Goal: Transaction & Acquisition: Purchase product/service

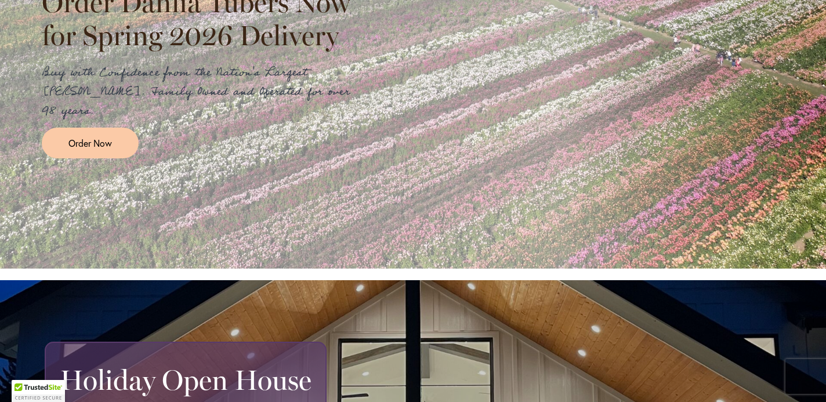
scroll to position [115, 0]
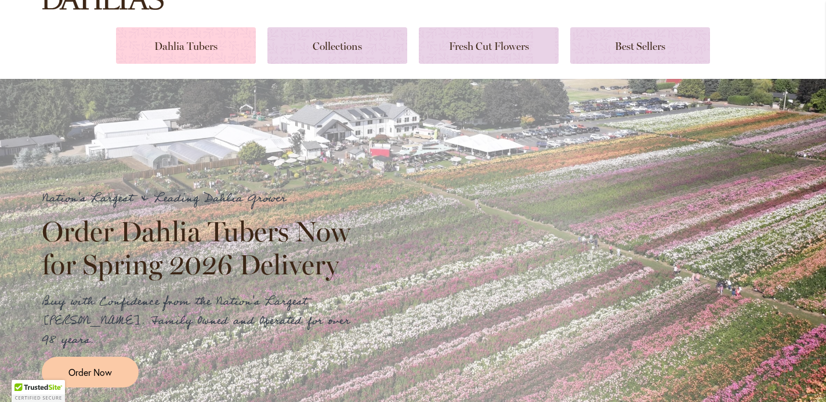
click at [194, 46] on link at bounding box center [186, 45] width 140 height 37
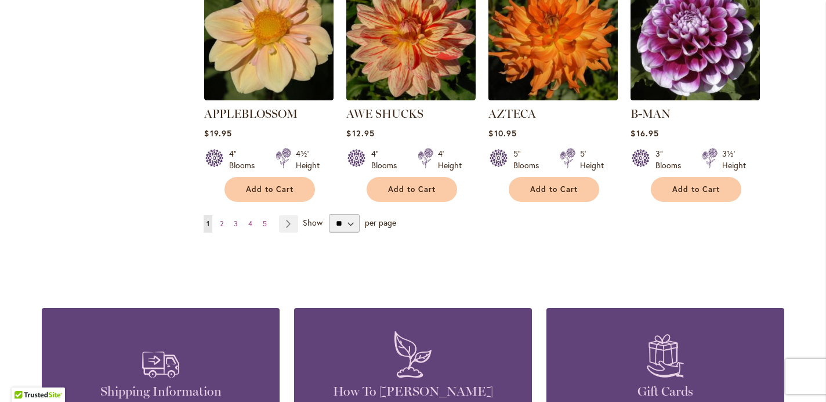
scroll to position [1066, 0]
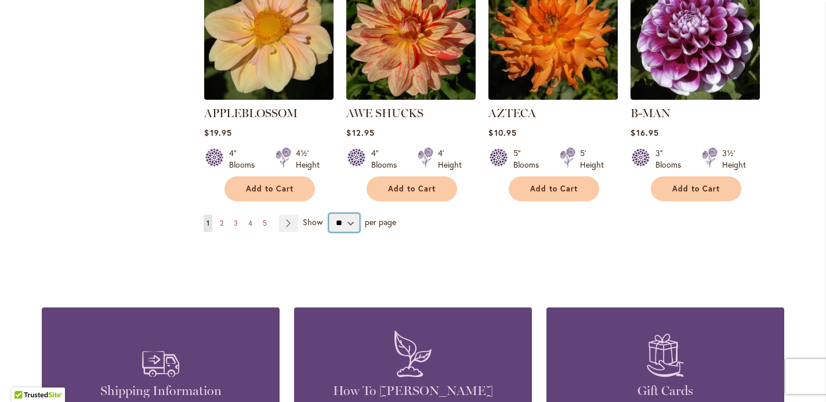
select select "**"
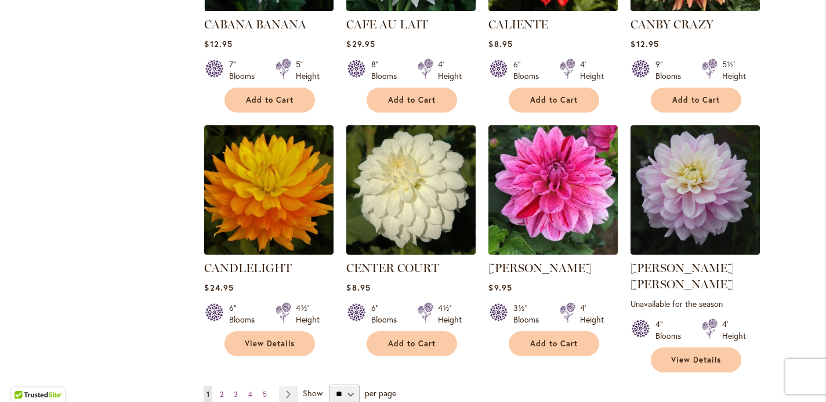
scroll to position [3866, 0]
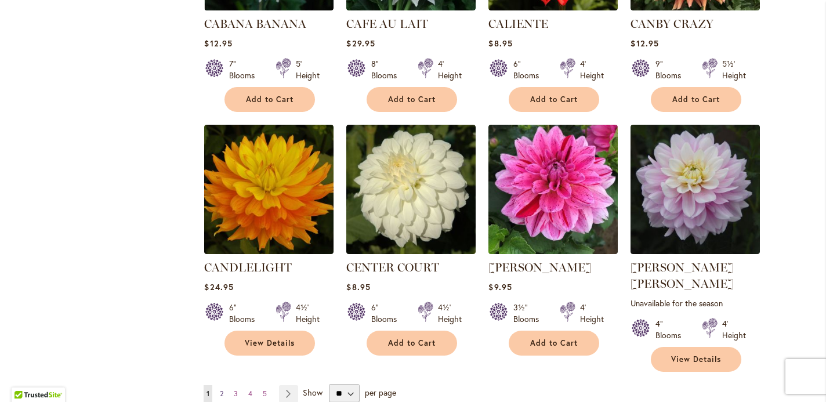
click at [223, 389] on span "2" at bounding box center [221, 393] width 3 height 9
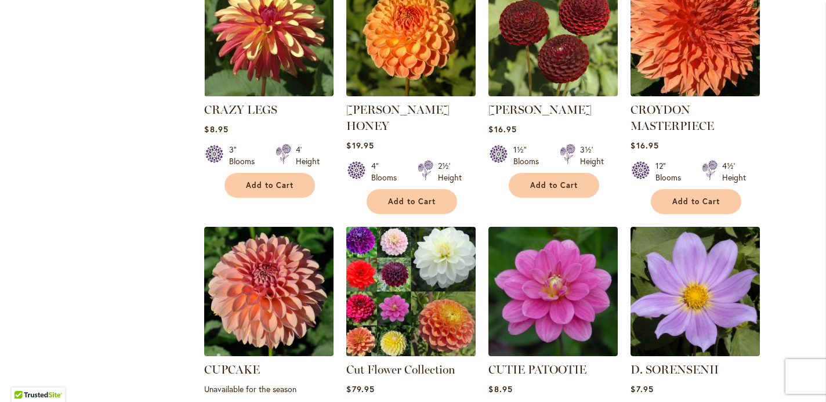
scroll to position [1605, 0]
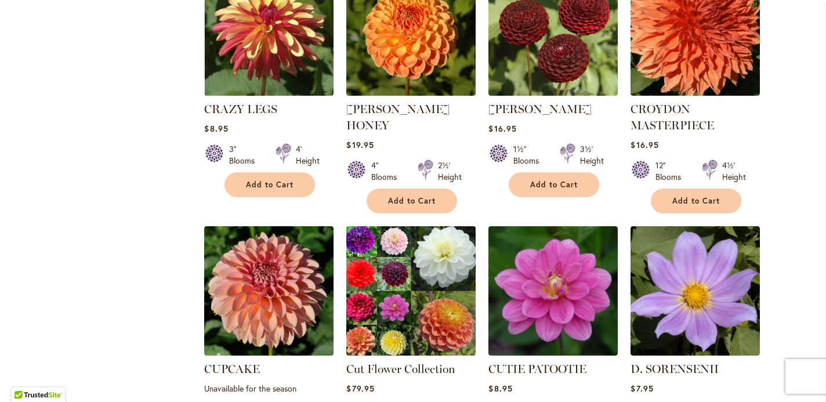
click at [431, 235] on img at bounding box center [411, 291] width 136 height 136
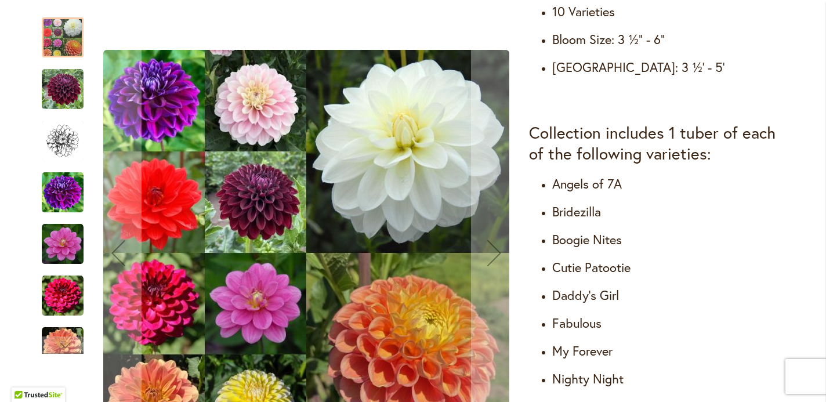
scroll to position [608, 0]
click at [56, 48] on div at bounding box center [63, 37] width 42 height 40
click at [72, 94] on img "Cut Flower Collection" at bounding box center [63, 89] width 42 height 42
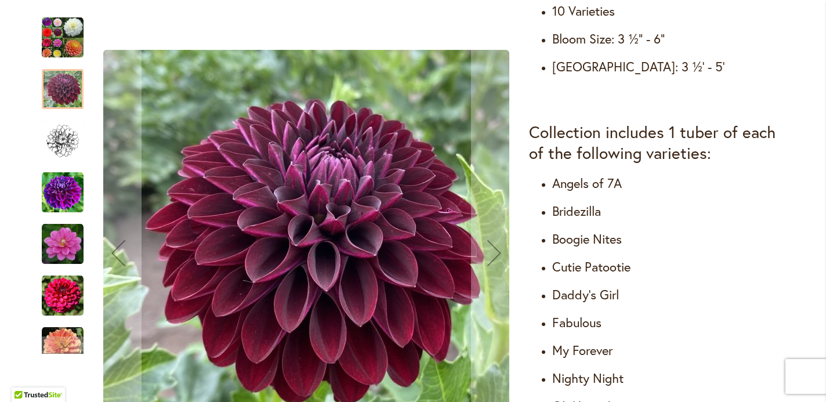
click at [70, 188] on img "Cut Flower Collection" at bounding box center [63, 193] width 42 height 42
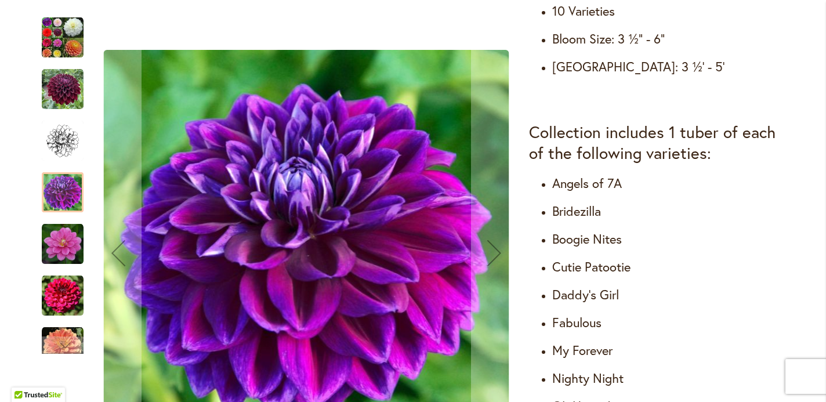
click at [67, 242] on img "Cut Flower Collection" at bounding box center [63, 244] width 42 height 42
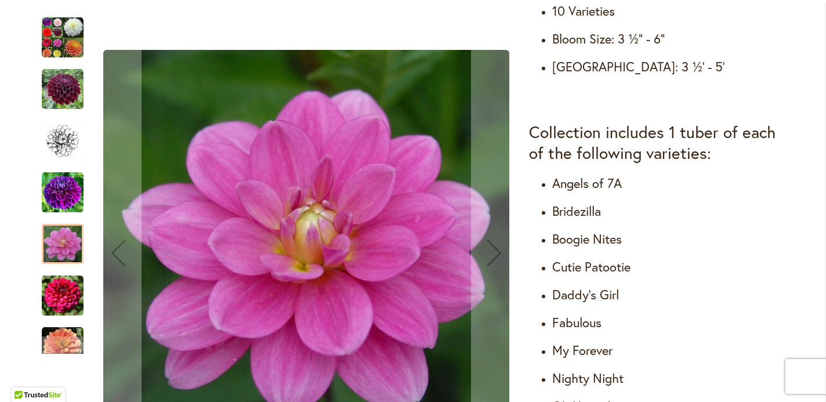
click at [68, 288] on img "Cut Flower Collection" at bounding box center [63, 296] width 42 height 42
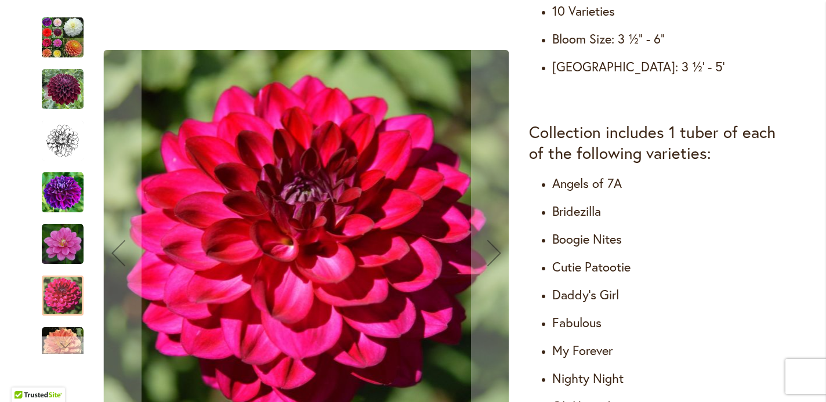
click at [63, 346] on div "Next" at bounding box center [62, 344] width 17 height 17
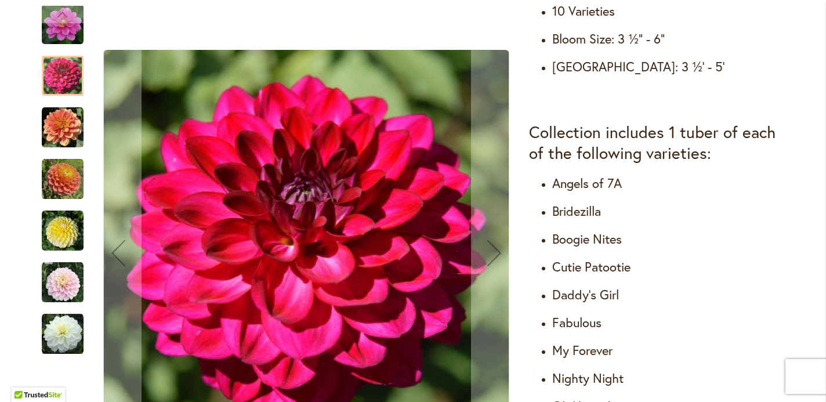
click at [69, 131] on img "Cut Flower Collection" at bounding box center [63, 128] width 42 height 42
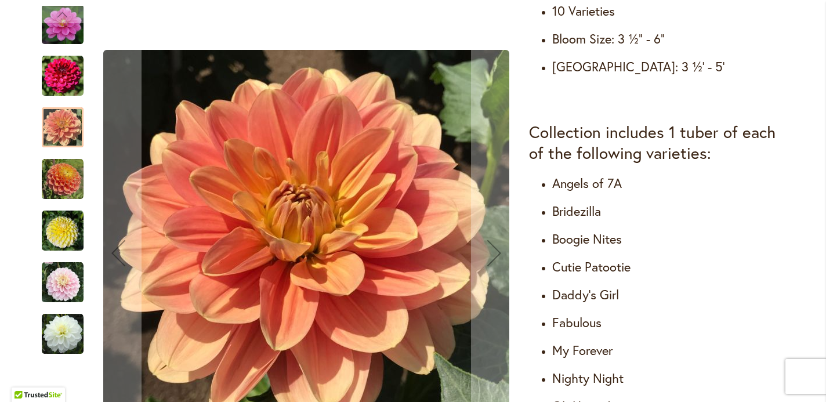
click at [66, 179] on img "Cut Flower Collection" at bounding box center [63, 179] width 42 height 42
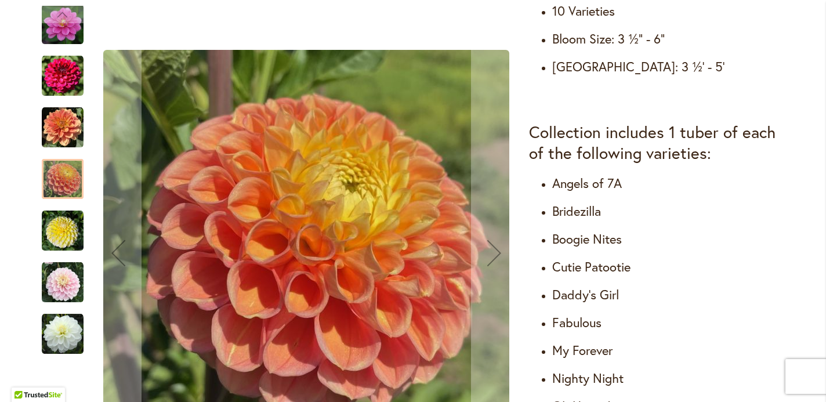
click at [61, 238] on img "Cut Flower Collection" at bounding box center [63, 231] width 42 height 42
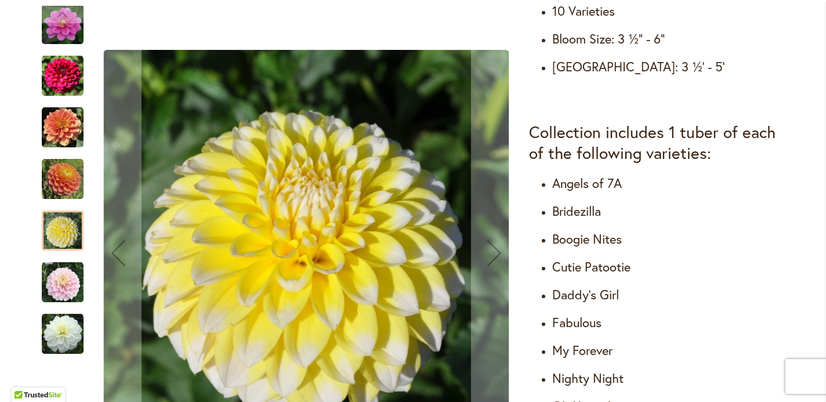
click at [66, 292] on img "Cut Flower Collection" at bounding box center [63, 282] width 42 height 42
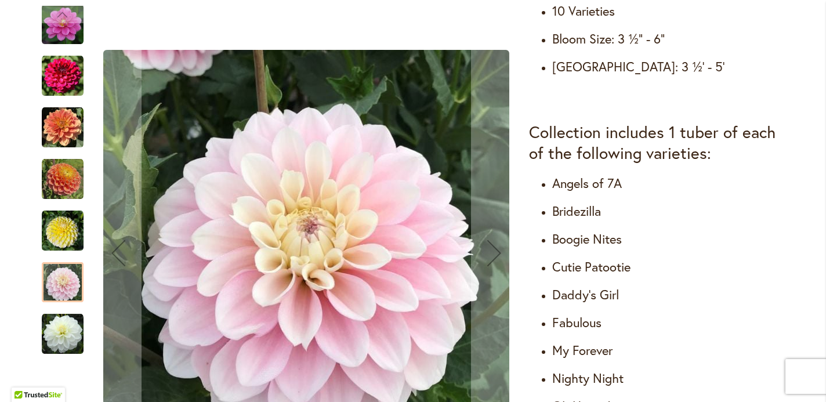
click at [70, 337] on img "Cut Flower Collection" at bounding box center [63, 334] width 42 height 42
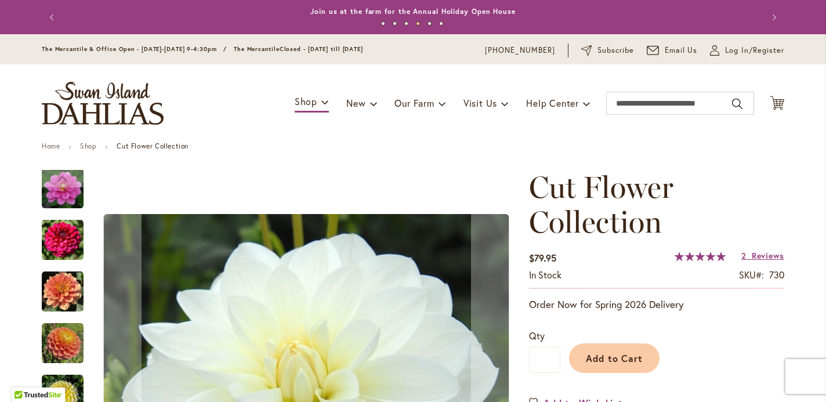
scroll to position [0, 0]
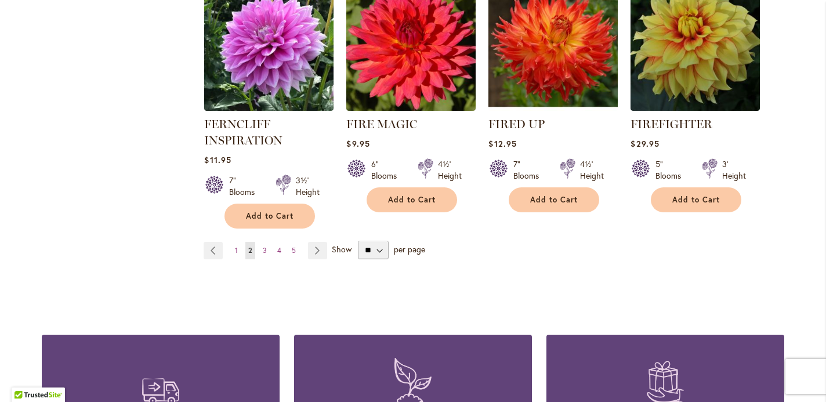
scroll to position [4116, 0]
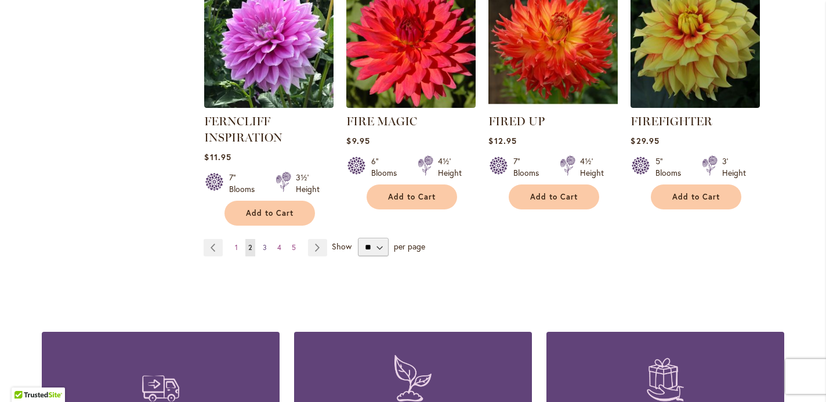
click at [266, 243] on span "3" at bounding box center [265, 247] width 4 height 9
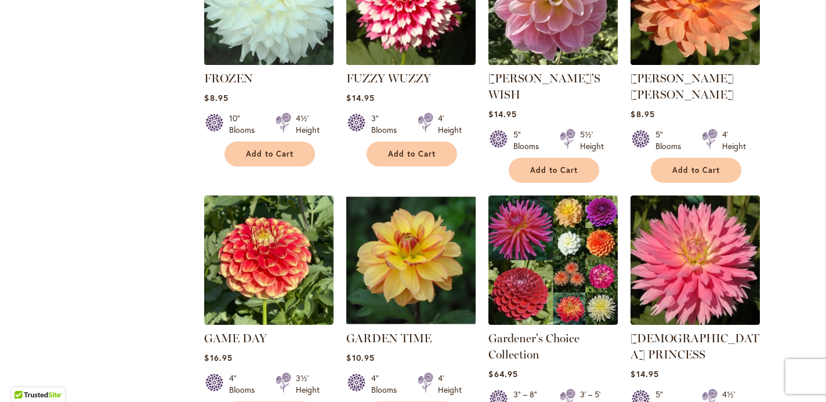
scroll to position [874, 0]
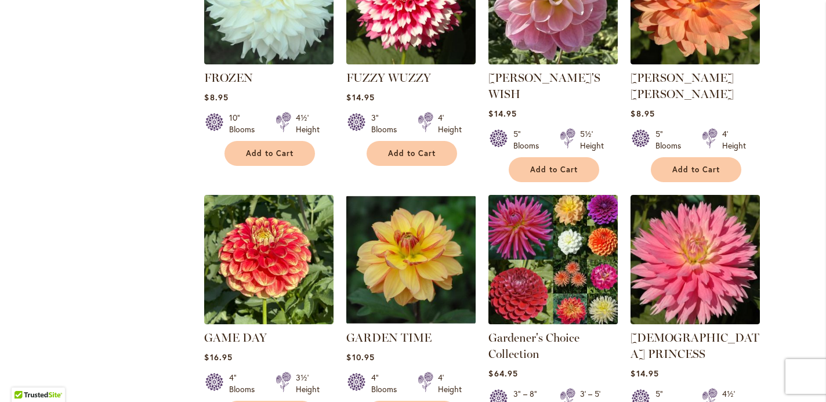
click at [521, 194] on img at bounding box center [553, 260] width 136 height 136
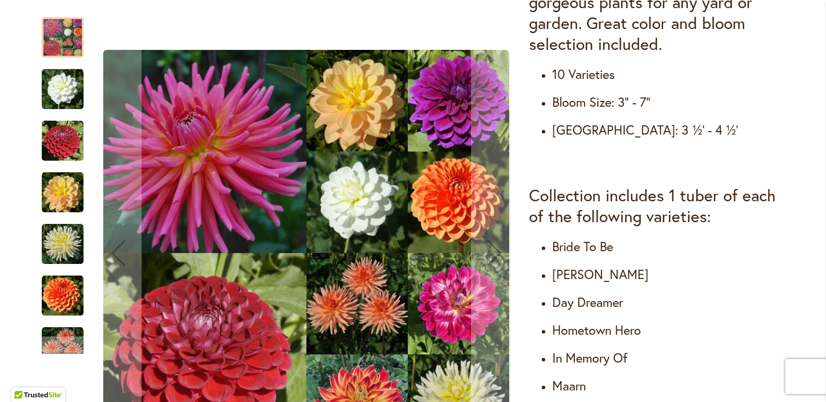
scroll to position [547, 0]
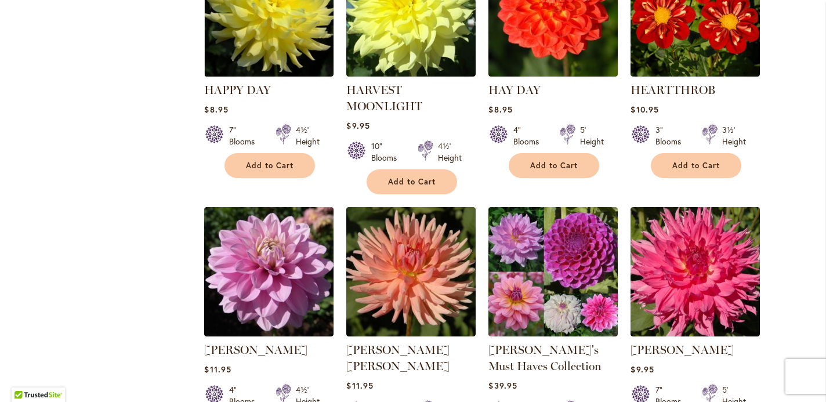
scroll to position [2617, 0]
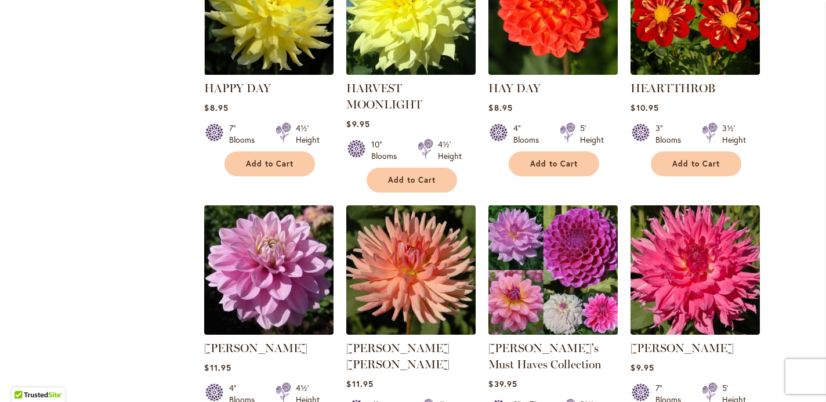
click at [547, 216] on img at bounding box center [553, 270] width 136 height 136
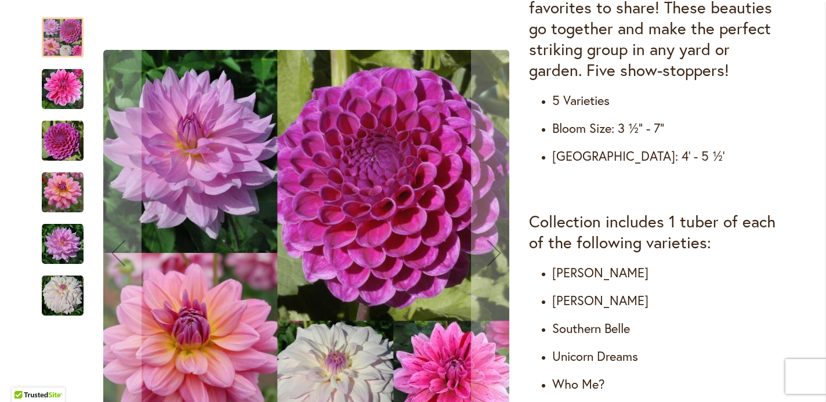
scroll to position [554, 0]
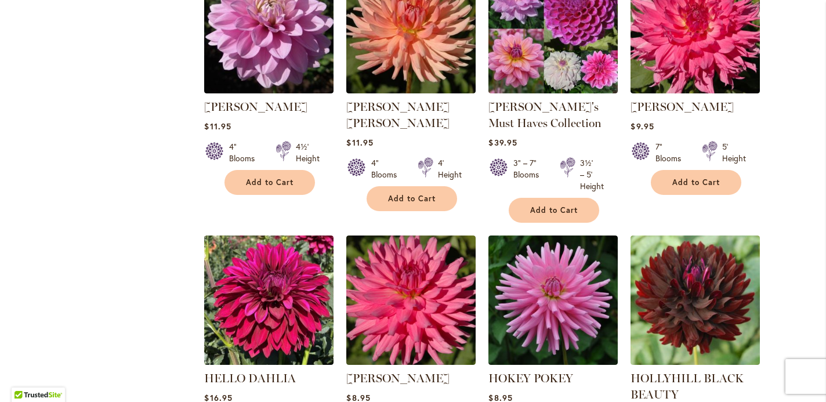
scroll to position [2894, 0]
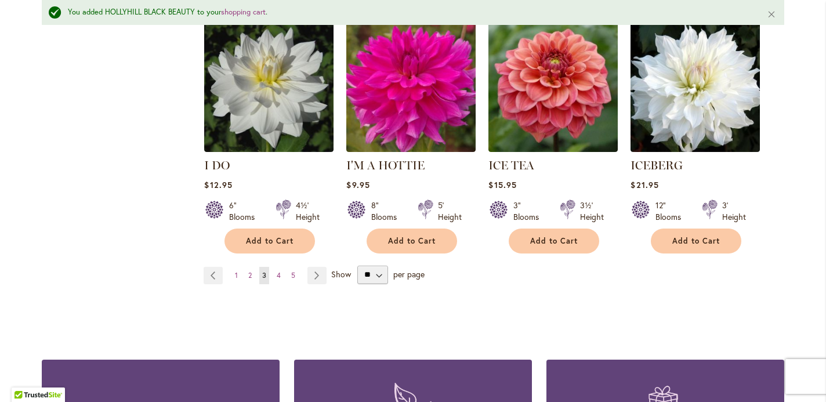
scroll to position [4122, 0]
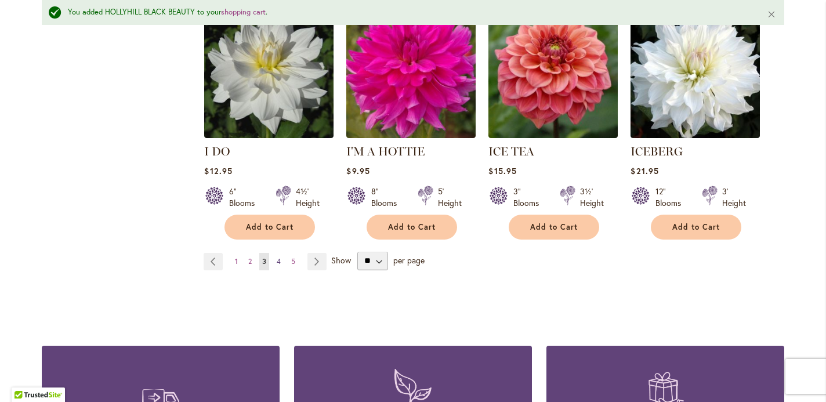
click at [279, 257] on span "4" at bounding box center [279, 261] width 4 height 9
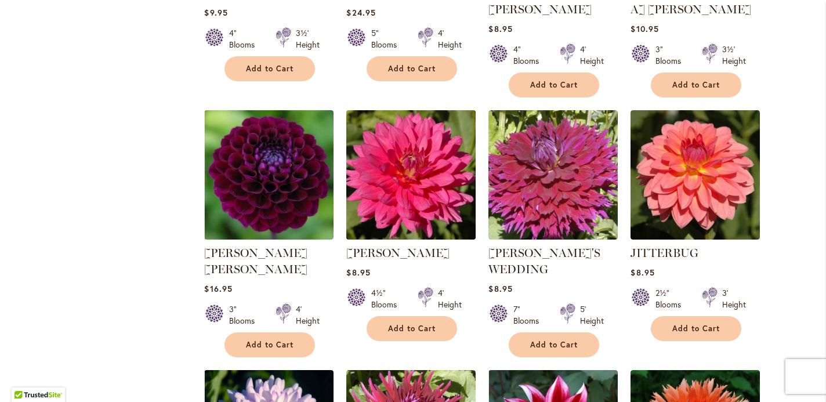
scroll to position [938, 0]
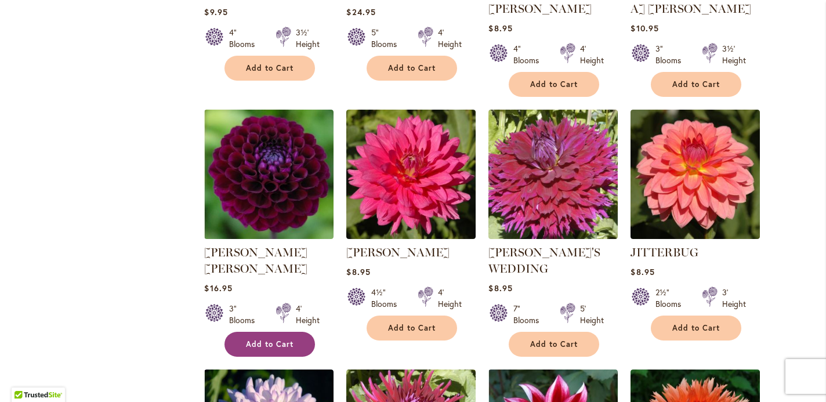
click at [263, 339] on span "Add to Cart" at bounding box center [270, 344] width 48 height 10
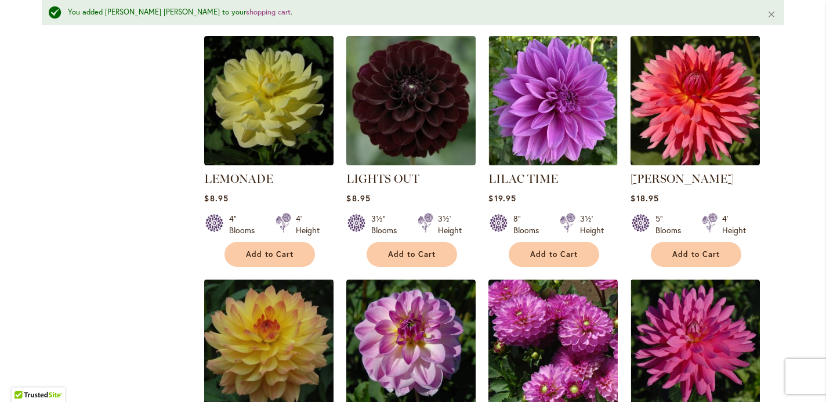
scroll to position [2553, 0]
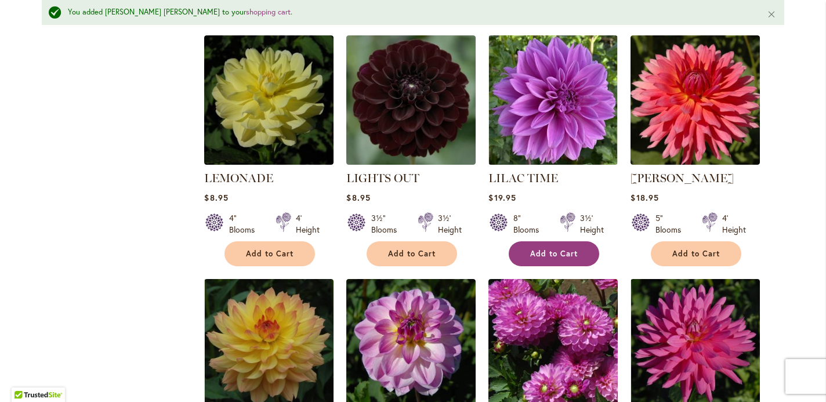
click at [524, 241] on button "Add to Cart" at bounding box center [553, 253] width 90 height 25
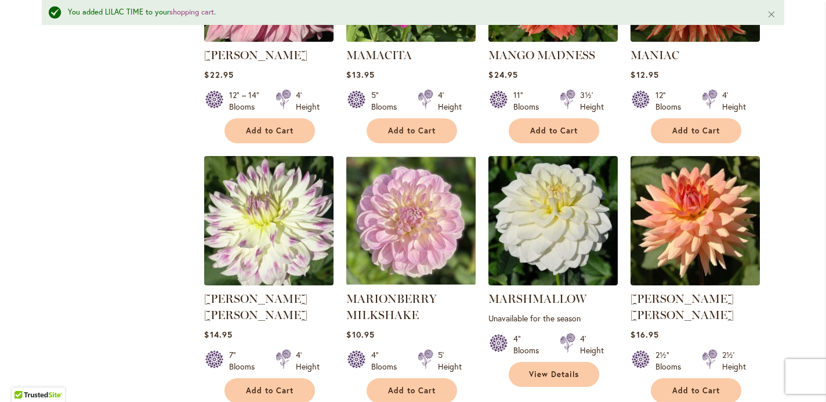
scroll to position [3940, 0]
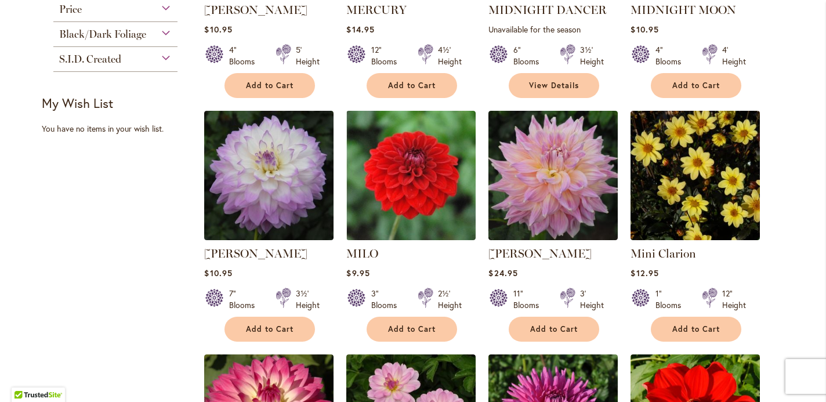
scroll to position [666, 0]
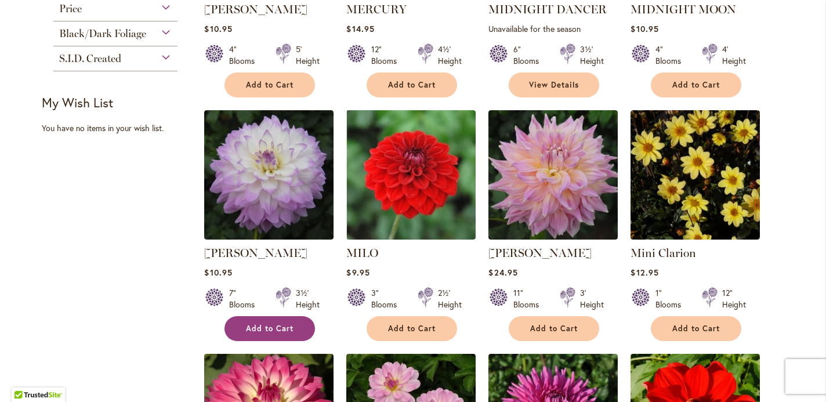
click at [264, 324] on span "Add to Cart" at bounding box center [270, 329] width 48 height 10
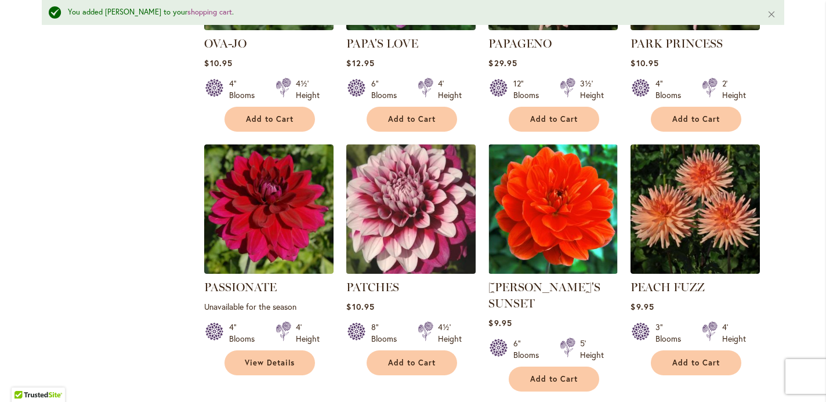
scroll to position [2906, 0]
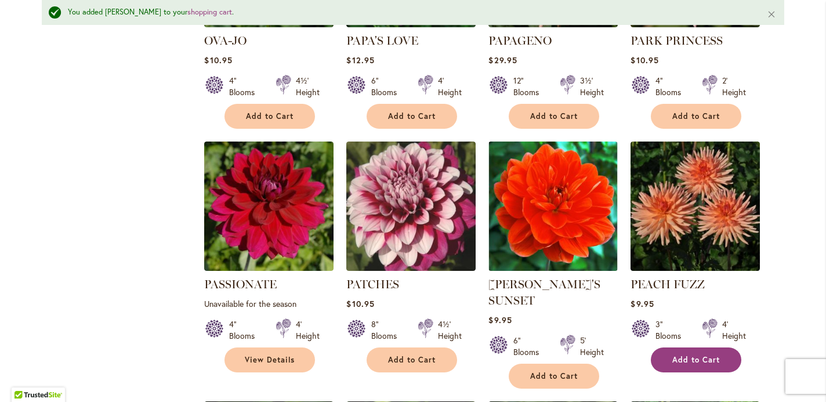
click at [680, 355] on span "Add to Cart" at bounding box center [696, 360] width 48 height 10
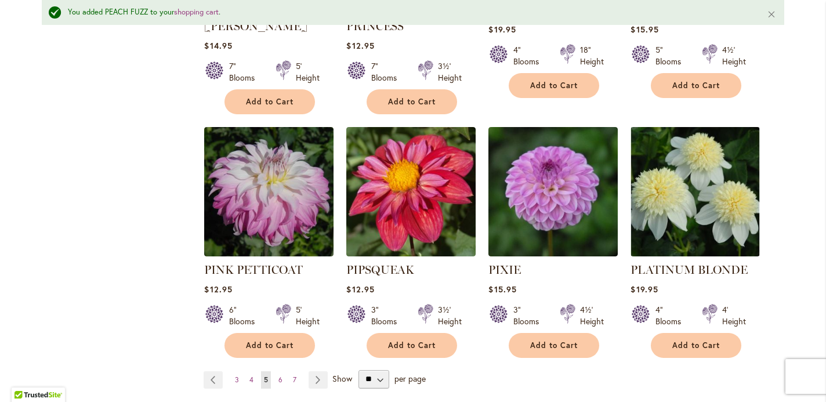
scroll to position [3961, 0]
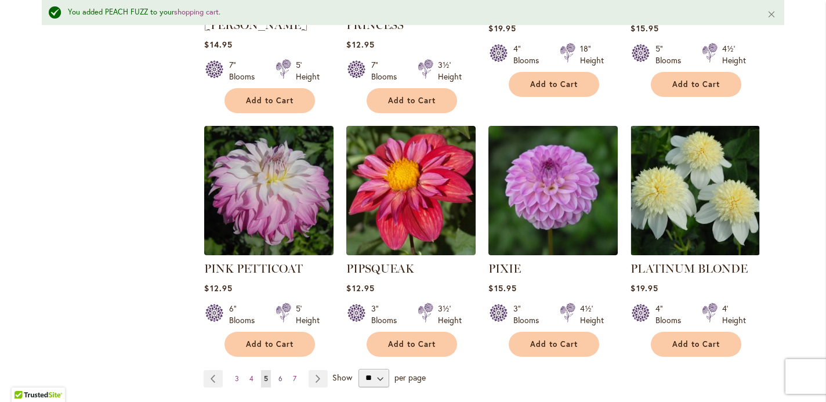
click at [281, 374] on span "6" at bounding box center [280, 378] width 4 height 9
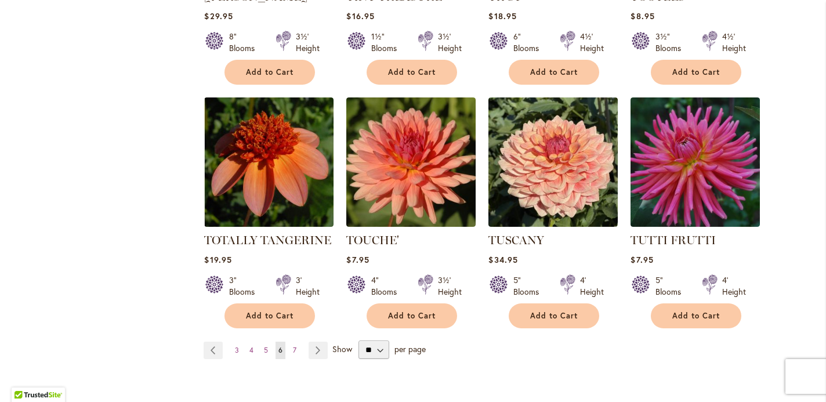
scroll to position [3911, 0]
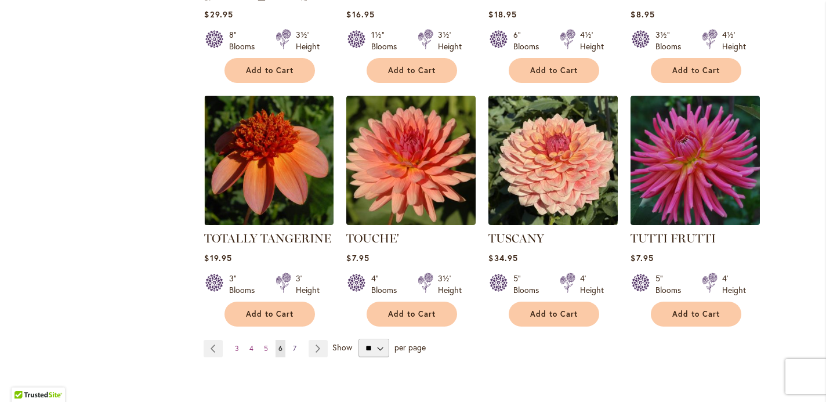
click at [294, 344] on span "7" at bounding box center [294, 348] width 3 height 9
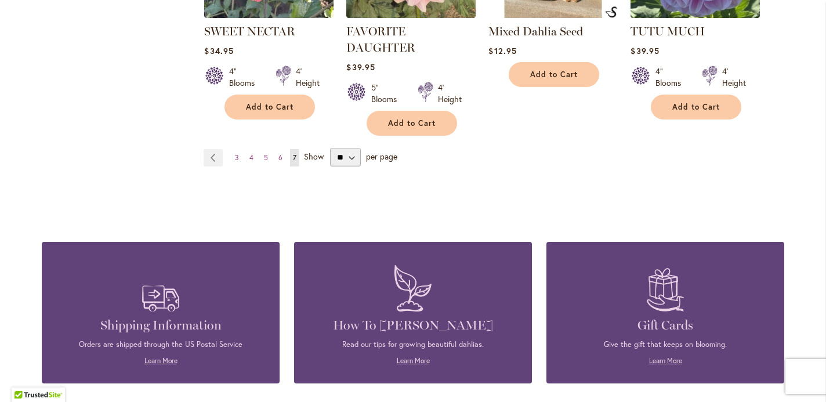
scroll to position [2346, 0]
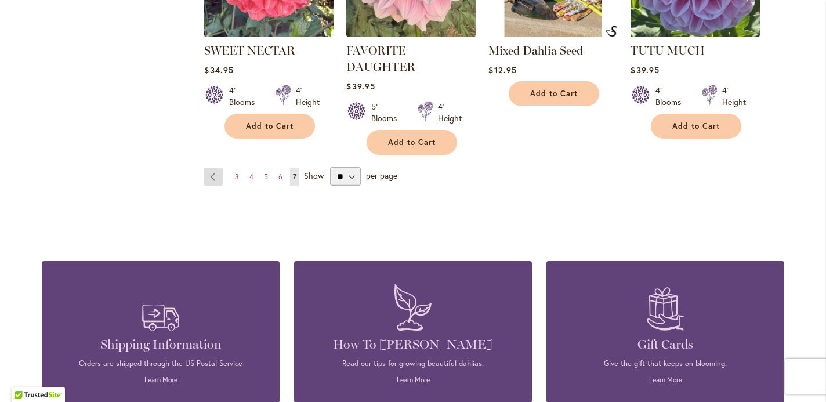
click at [216, 168] on link "Page Previous" at bounding box center [213, 176] width 19 height 17
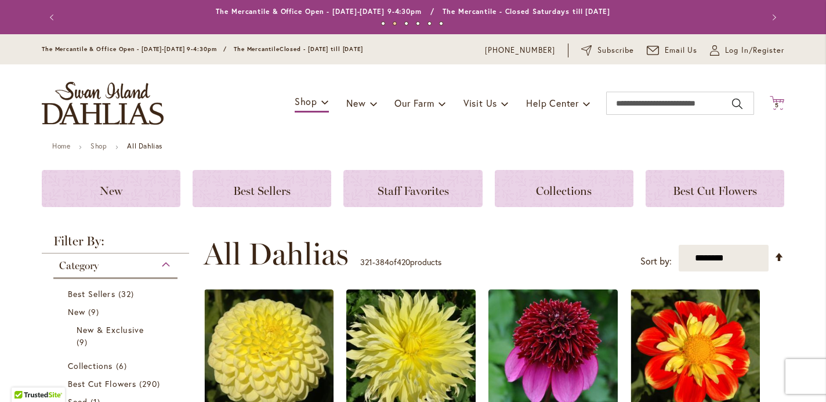
click at [779, 104] on span "5 5 items" at bounding box center [777, 106] width 12 height 6
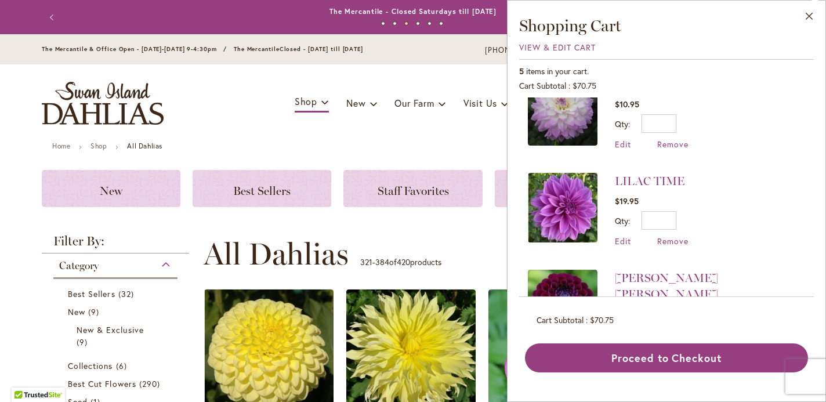
scroll to position [125, 0]
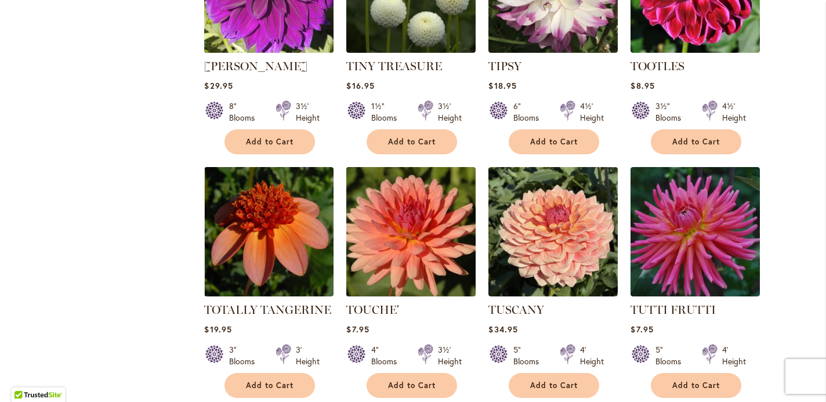
scroll to position [3840, 0]
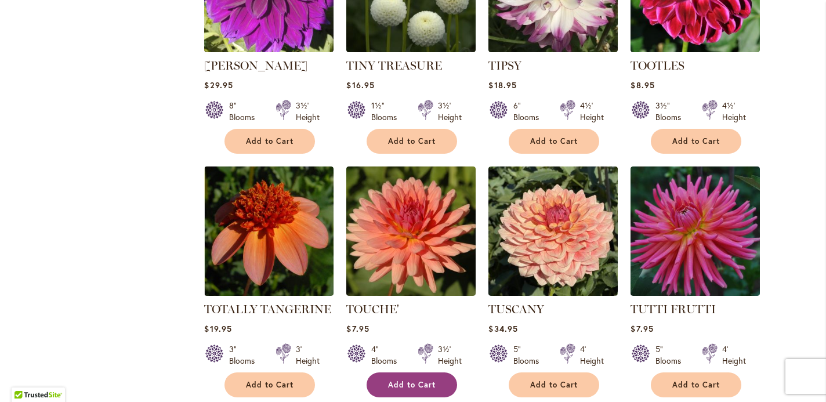
click at [416, 380] on span "Add to Cart" at bounding box center [412, 385] width 48 height 10
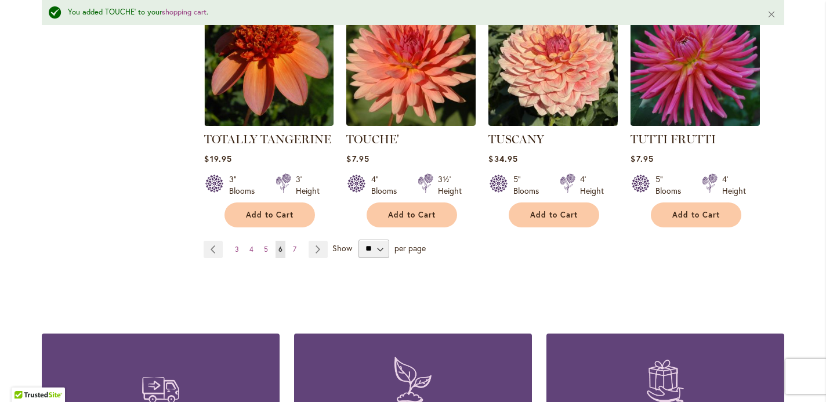
scroll to position [4047, 0]
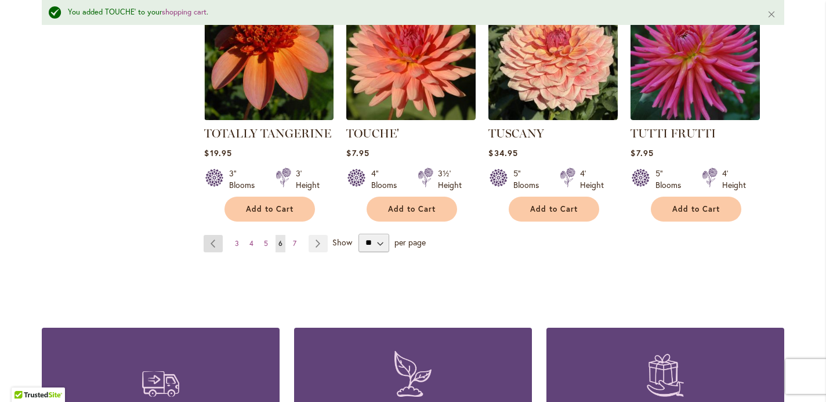
click at [213, 235] on link "Page Previous" at bounding box center [213, 243] width 19 height 17
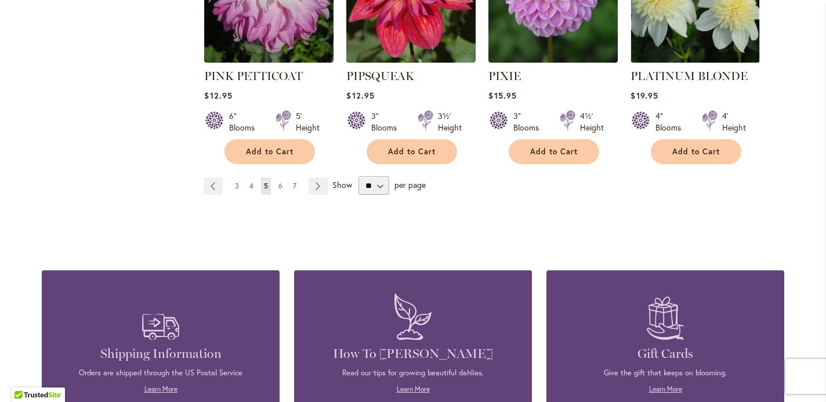
scroll to position [4123, 0]
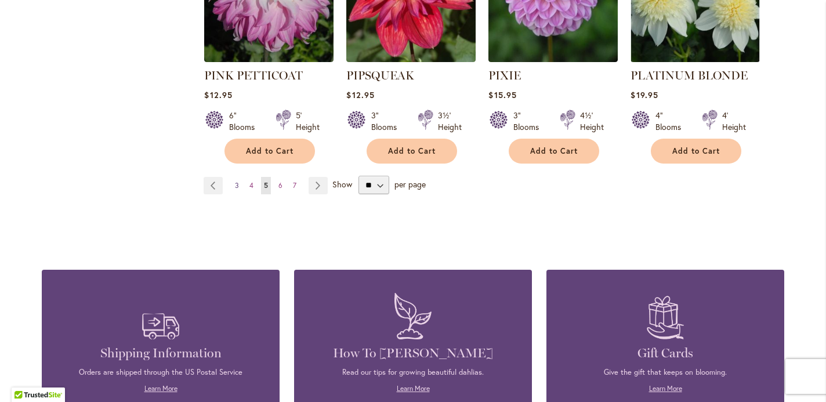
click at [236, 181] on span "3" at bounding box center [237, 185] width 4 height 9
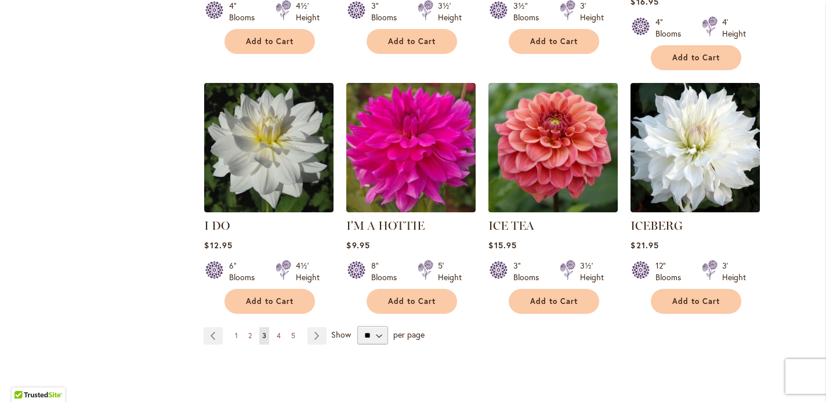
scroll to position [4023, 0]
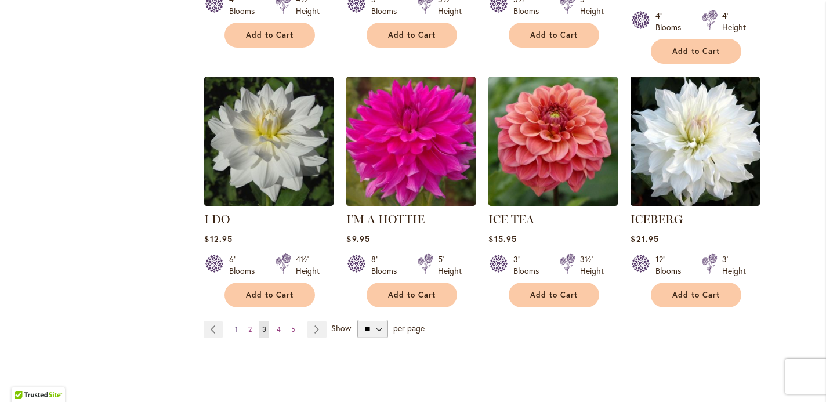
click at [237, 325] on span "1" at bounding box center [236, 329] width 3 height 9
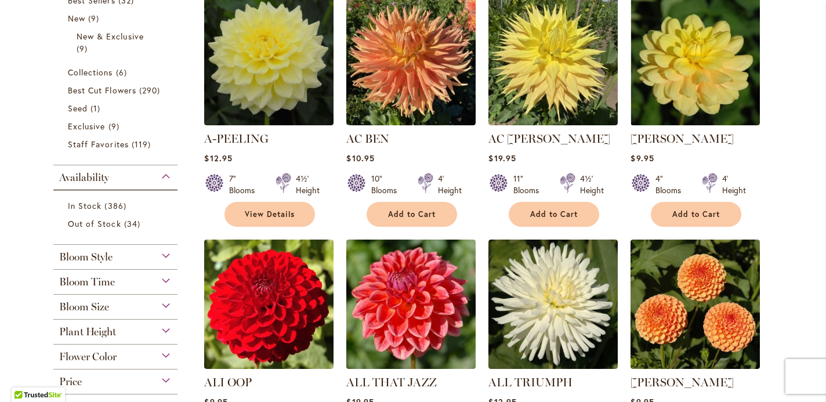
scroll to position [298, 0]
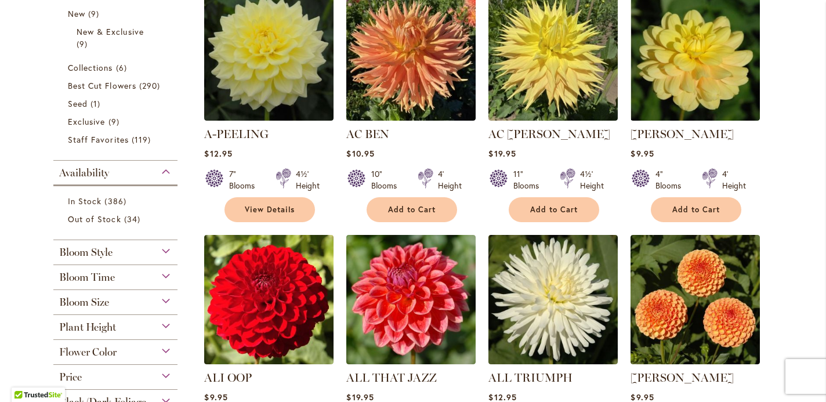
click at [169, 326] on div "Plant Height" at bounding box center [115, 324] width 124 height 19
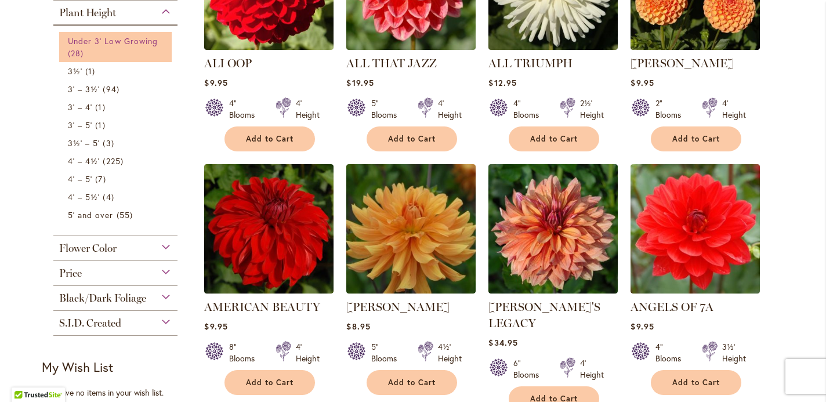
click at [128, 48] on link "Under 3' Low Growing 28 items" at bounding box center [117, 47] width 98 height 24
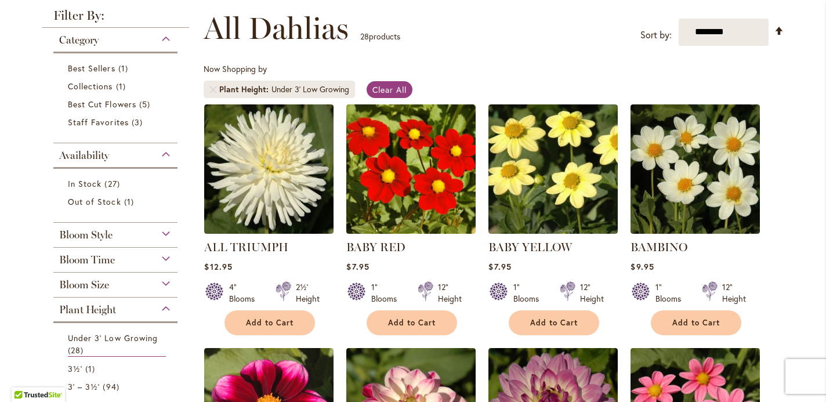
scroll to position [155, 0]
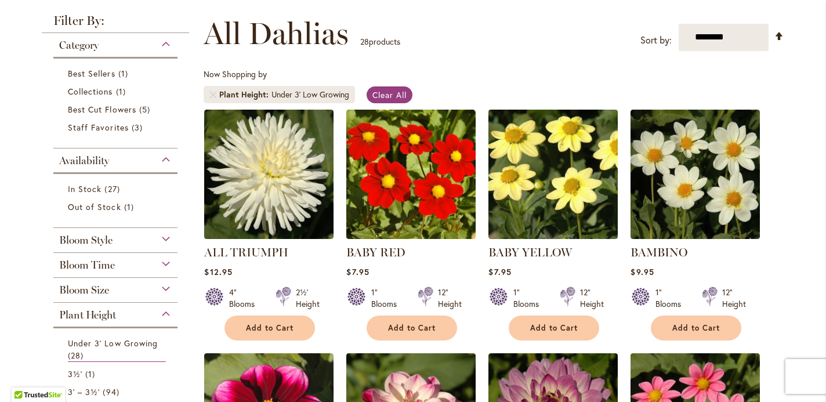
click at [166, 264] on div "Bloom Time" at bounding box center [115, 262] width 124 height 19
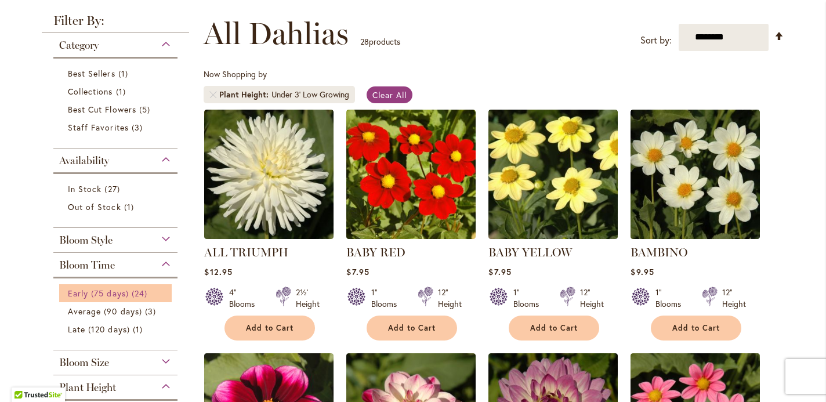
click at [128, 296] on span "Early (75 days)" at bounding box center [98, 293] width 61 height 11
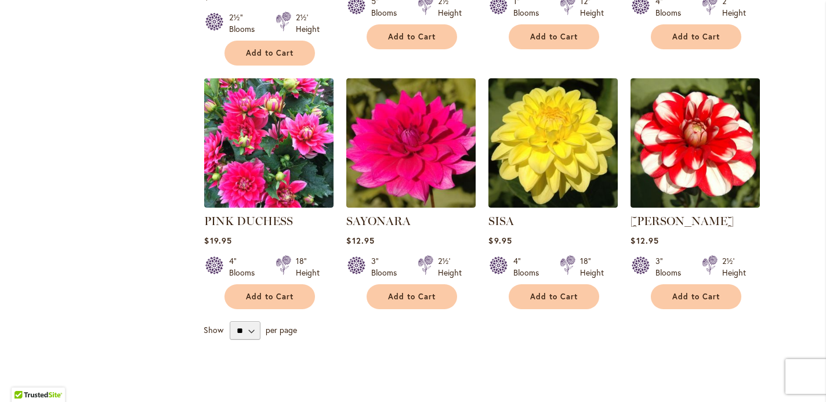
scroll to position [1449, 0]
